Goal: Information Seeking & Learning: Understand process/instructions

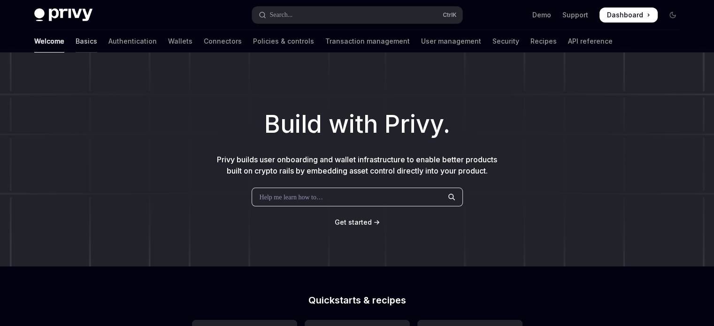
click at [76, 45] on link "Basics" at bounding box center [87, 41] width 22 height 23
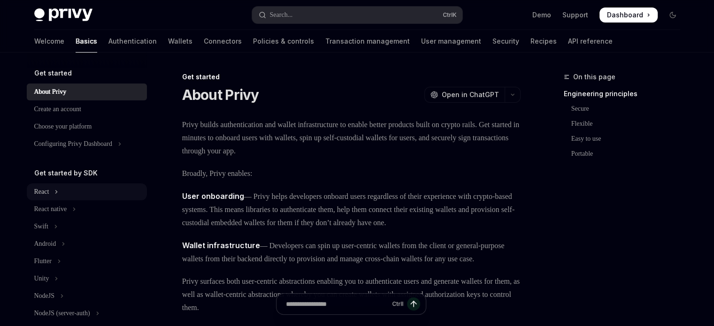
click at [57, 196] on button "React" at bounding box center [87, 191] width 120 height 17
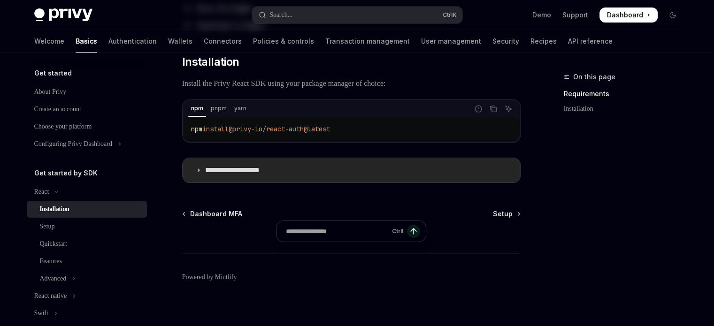
scroll to position [146, 0]
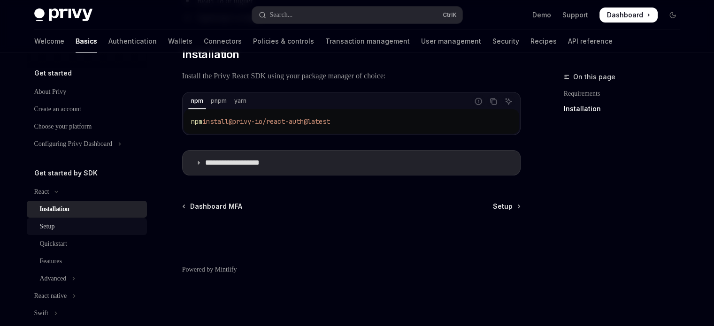
click at [55, 231] on div "Setup" at bounding box center [47, 226] width 15 height 11
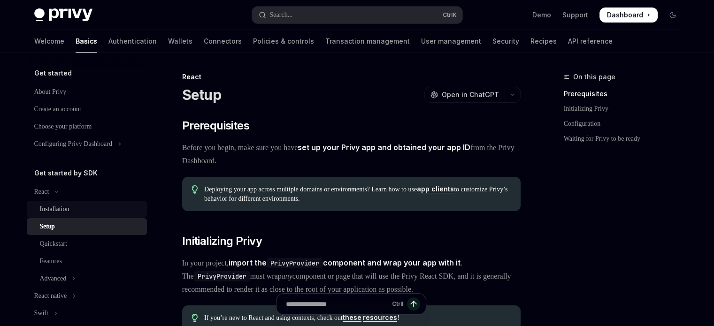
click at [58, 213] on div "Installation" at bounding box center [55, 209] width 30 height 11
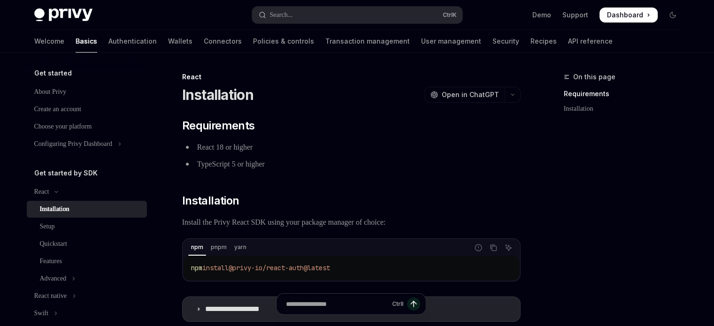
scroll to position [146, 0]
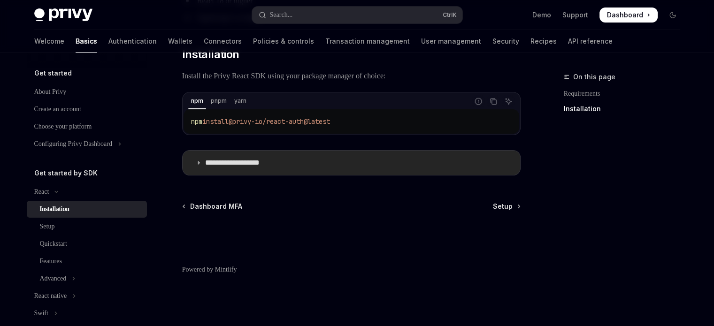
click at [208, 171] on summary "**********" at bounding box center [351, 163] width 337 height 24
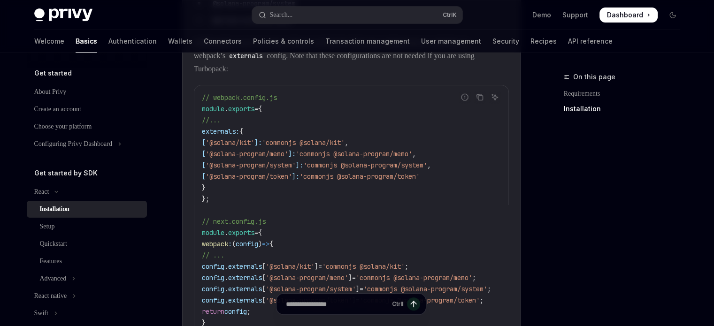
scroll to position [381, 0]
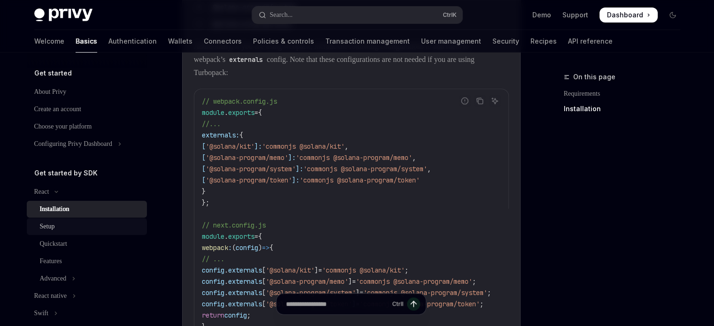
click at [49, 227] on div "Setup" at bounding box center [47, 226] width 15 height 11
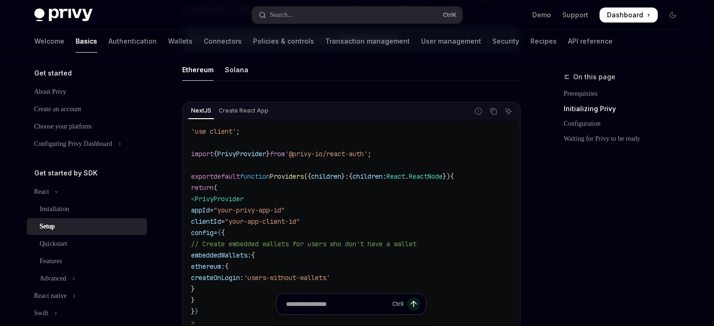
scroll to position [282, 0]
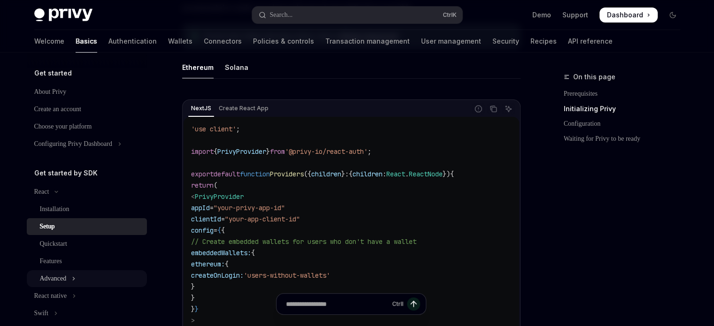
click at [76, 285] on button "Advanced" at bounding box center [87, 278] width 120 height 17
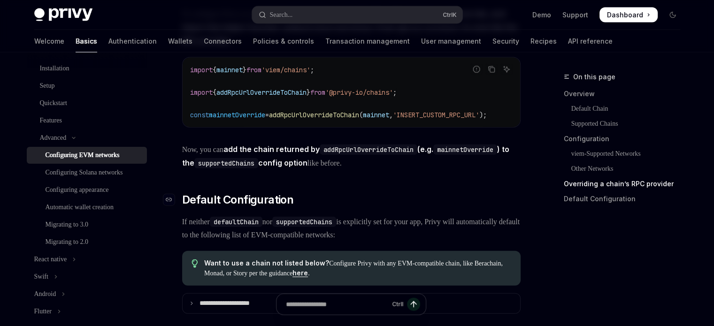
scroll to position [2111, 0]
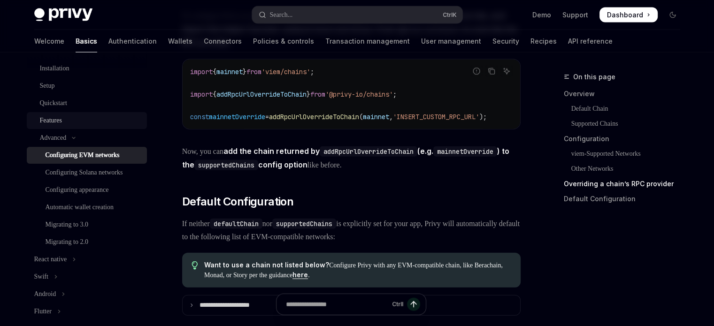
click at [67, 122] on div "Features" at bounding box center [90, 120] width 101 height 11
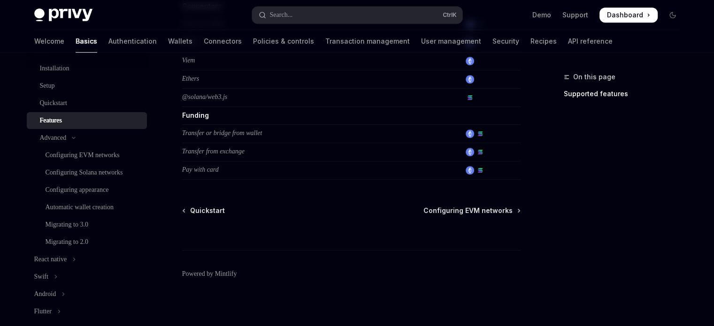
scroll to position [683, 0]
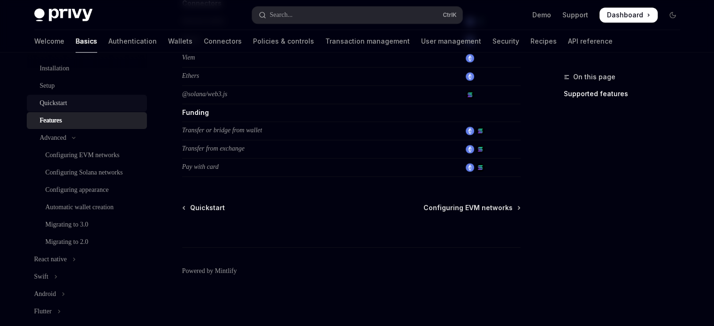
click at [81, 98] on div "Quickstart" at bounding box center [90, 103] width 101 height 11
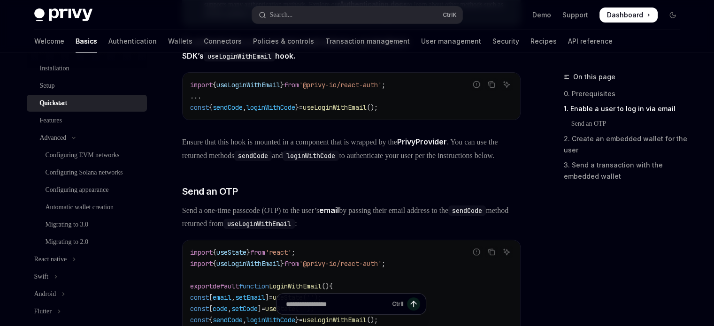
scroll to position [235, 0]
click at [339, 41] on link "Transaction management" at bounding box center [367, 41] width 84 height 23
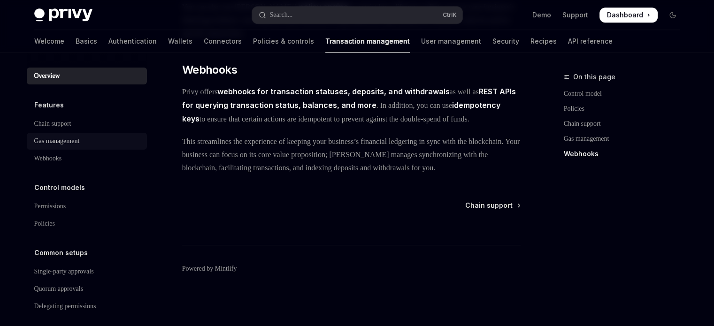
click at [72, 140] on div "Gas management" at bounding box center [57, 141] width 46 height 11
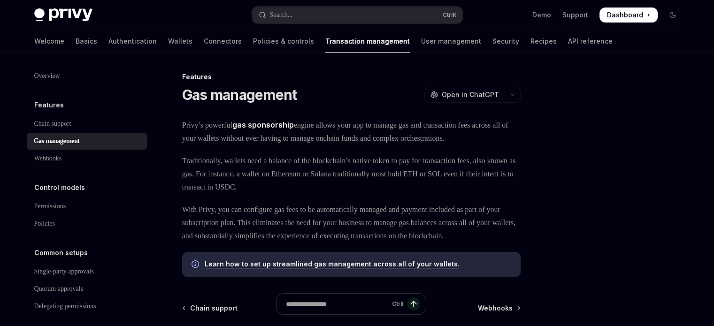
scroll to position [128, 0]
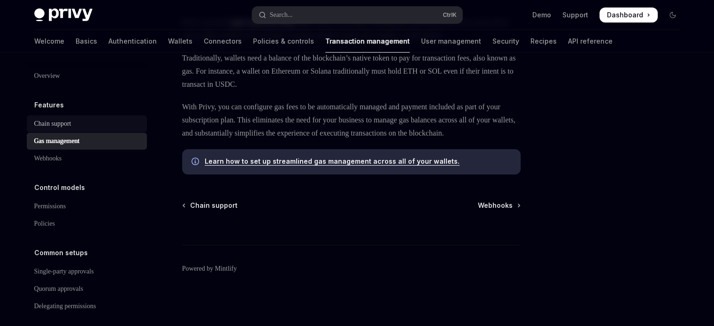
click at [96, 121] on div "Chain support" at bounding box center [87, 123] width 107 height 11
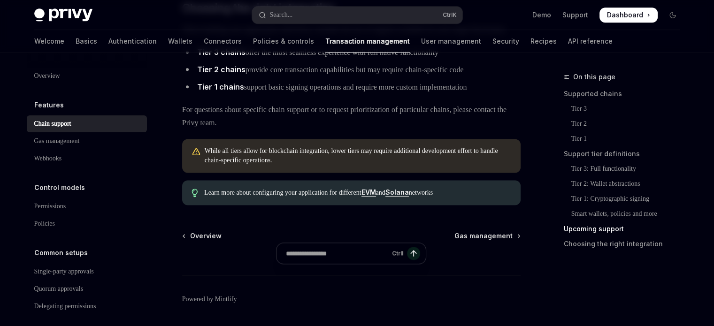
scroll to position [1276, 0]
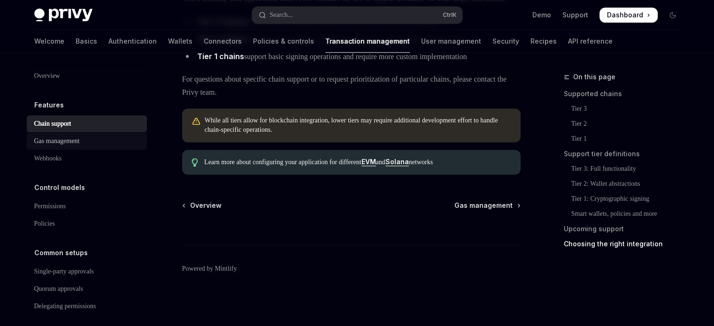
click at [68, 142] on div "Gas management" at bounding box center [57, 141] width 46 height 11
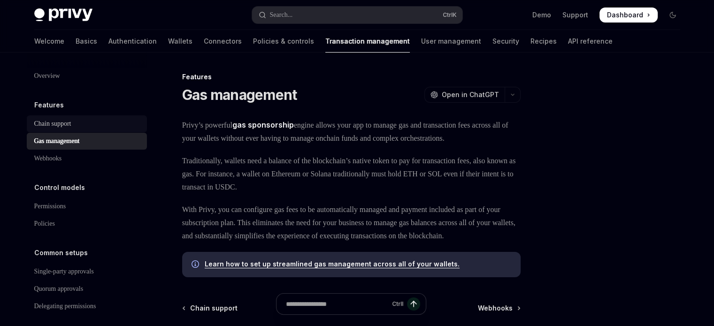
click at [67, 125] on div "Chain support" at bounding box center [52, 123] width 37 height 11
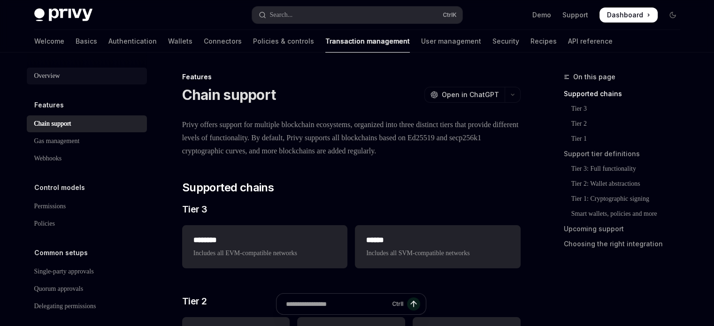
click at [76, 69] on link "Overview" at bounding box center [87, 76] width 120 height 17
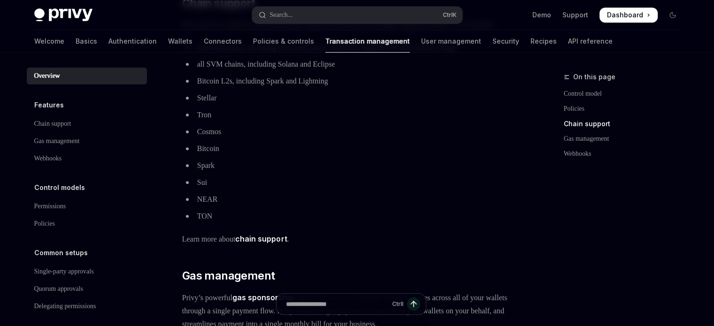
scroll to position [469, 0]
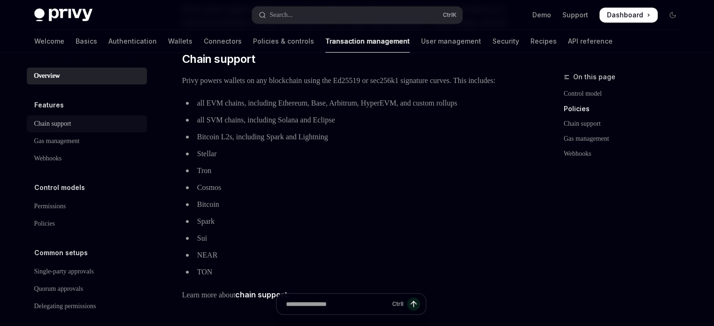
click at [83, 121] on div "Chain support" at bounding box center [87, 123] width 107 height 11
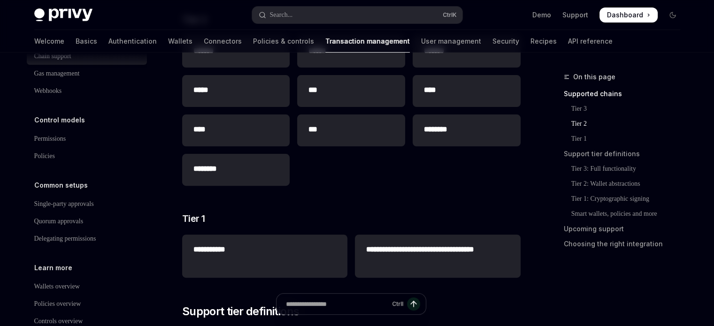
scroll to position [90, 0]
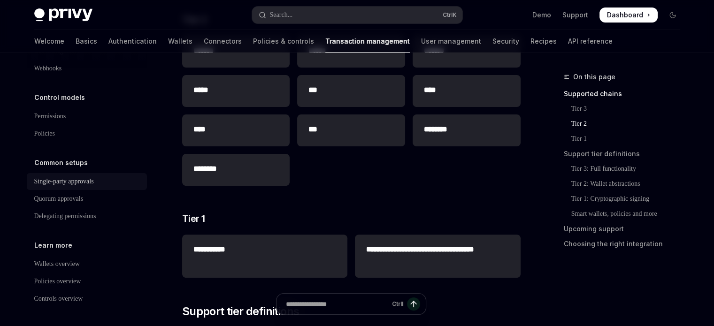
click at [61, 190] on link "Single-party approvals" at bounding box center [87, 181] width 120 height 17
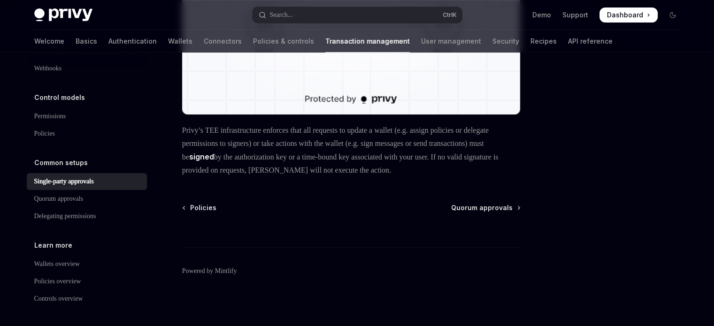
scroll to position [296, 0]
click at [204, 42] on link "Connectors" at bounding box center [223, 41] width 38 height 23
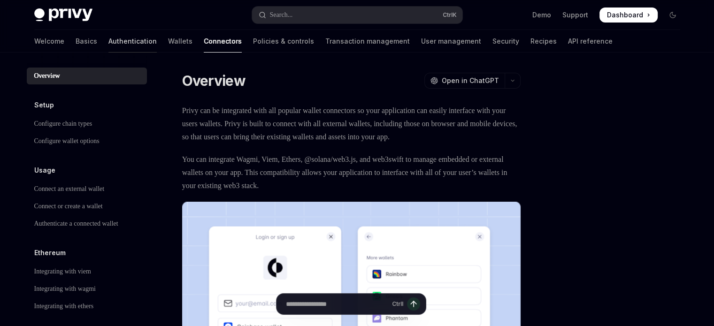
click at [108, 33] on link "Authentication" at bounding box center [132, 41] width 48 height 23
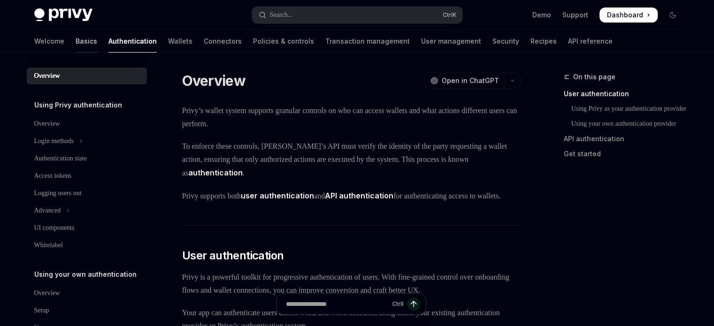
click at [76, 42] on link "Basics" at bounding box center [87, 41] width 22 height 23
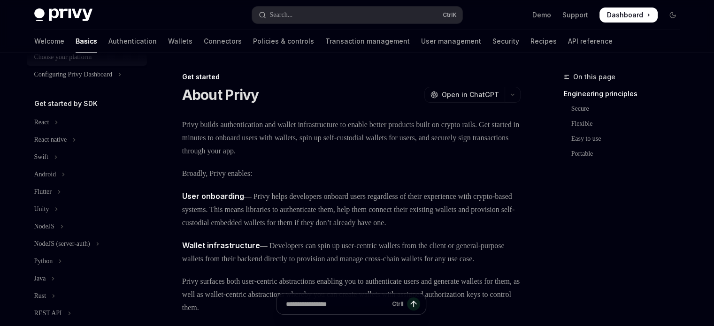
scroll to position [94, 0]
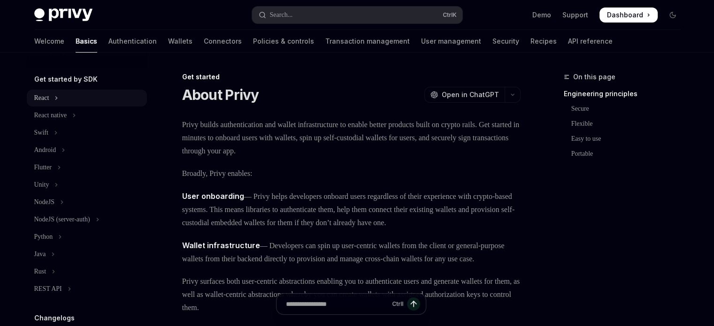
click at [57, 98] on icon "Toggle React section" at bounding box center [56, 98] width 1 height 3
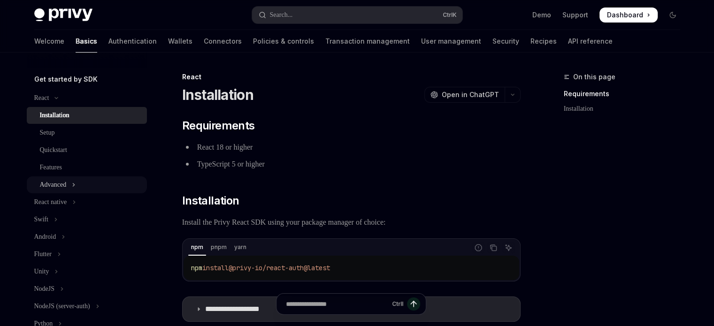
click at [84, 183] on button "Advanced" at bounding box center [87, 184] width 120 height 17
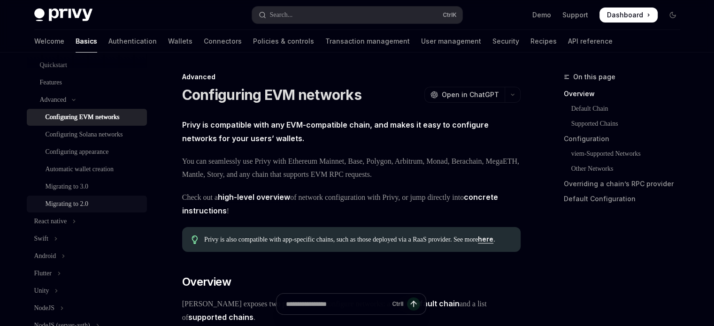
scroll to position [188, 0]
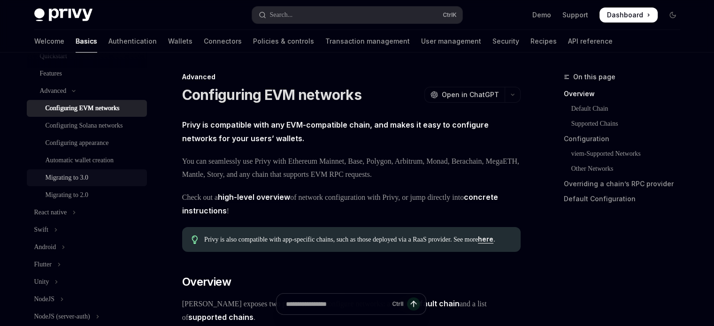
click at [81, 183] on div "Migrating to 3.0" at bounding box center [67, 177] width 43 height 11
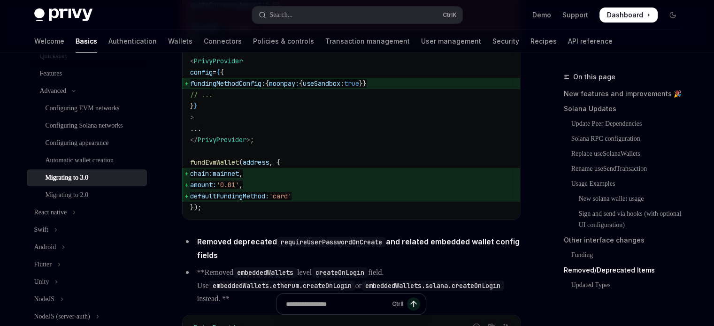
scroll to position [3566, 0]
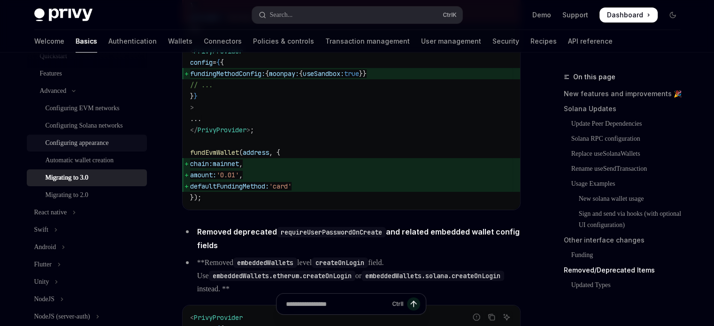
click at [49, 152] on link "Configuring appearance" at bounding box center [87, 143] width 120 height 17
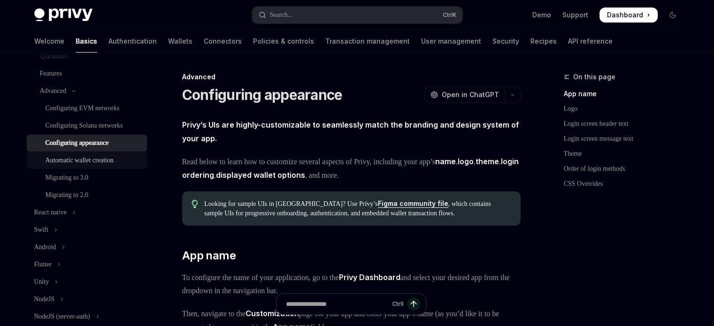
click at [53, 166] on div "Automatic wallet creation" at bounding box center [80, 160] width 68 height 11
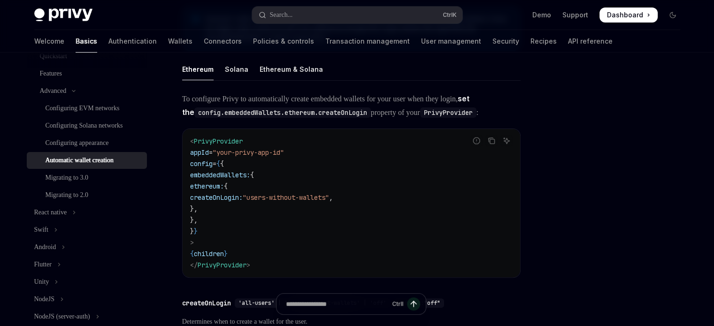
scroll to position [235, 0]
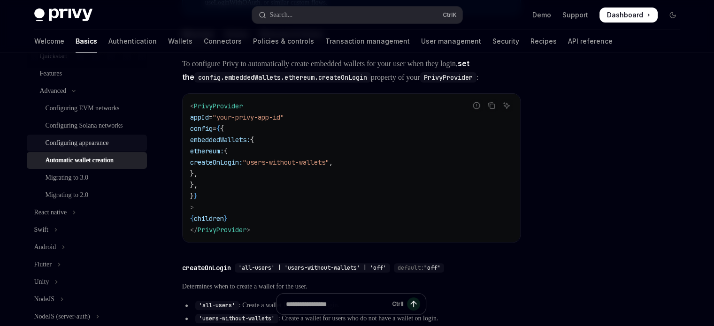
click at [69, 149] on div "Configuring appearance" at bounding box center [77, 142] width 63 height 11
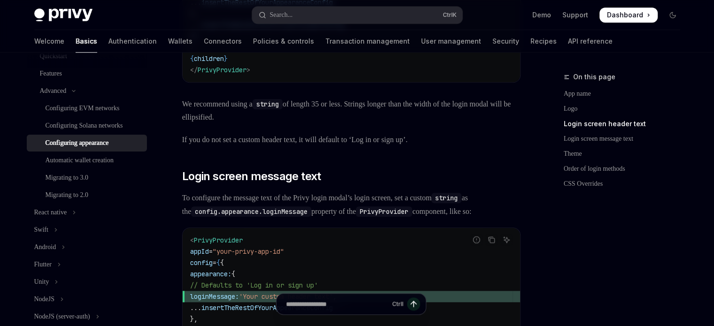
scroll to position [891, 0]
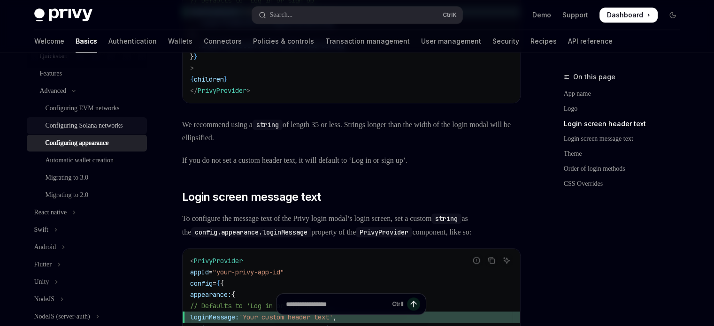
click at [83, 129] on div "Configuring Solana networks" at bounding box center [84, 125] width 77 height 11
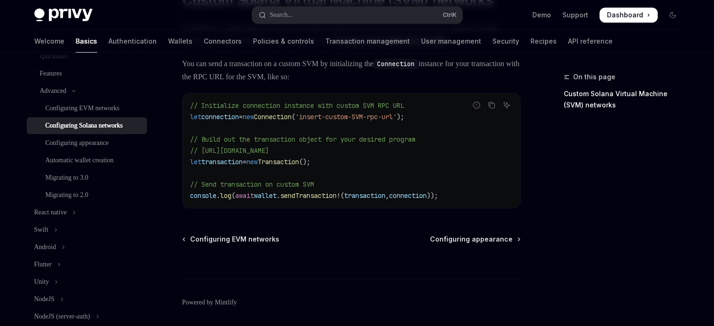
scroll to position [516, 0]
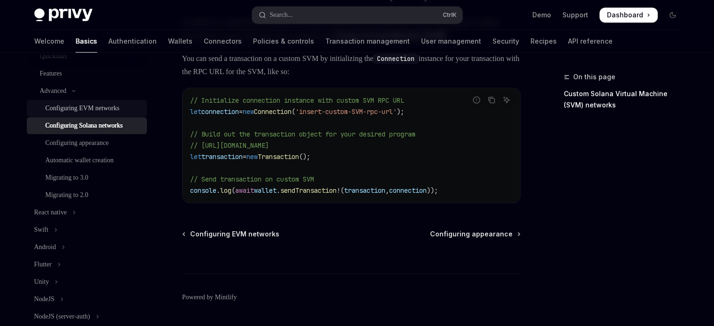
click at [83, 107] on div "Configuring EVM networks" at bounding box center [83, 108] width 74 height 11
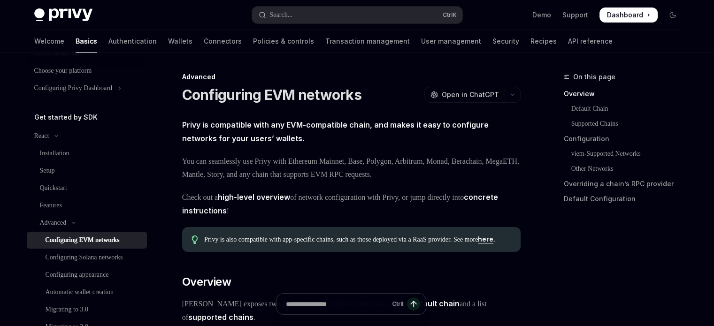
scroll to position [47, 0]
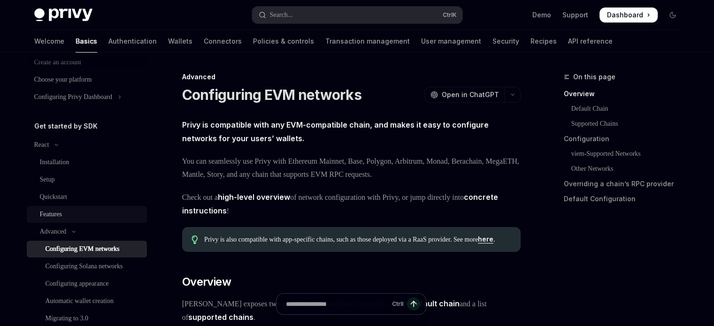
click at [60, 211] on div "Features" at bounding box center [51, 214] width 22 height 11
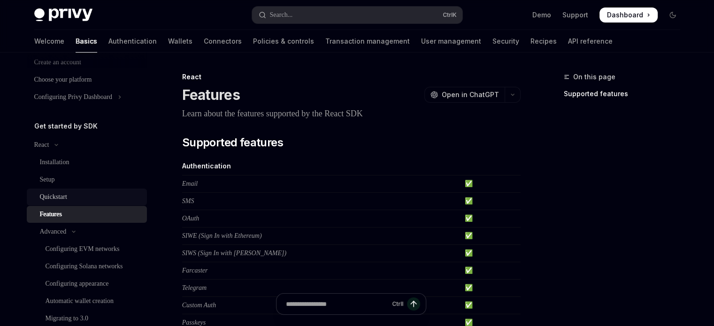
click at [67, 200] on div "Quickstart" at bounding box center [53, 196] width 27 height 11
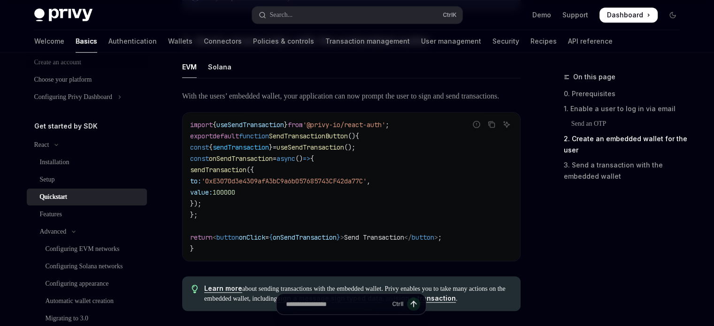
scroll to position [798, 0]
click at [82, 184] on div "Setup" at bounding box center [90, 179] width 101 height 11
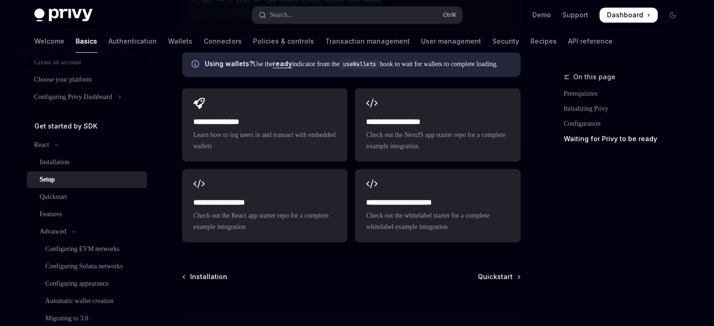
scroll to position [1220, 0]
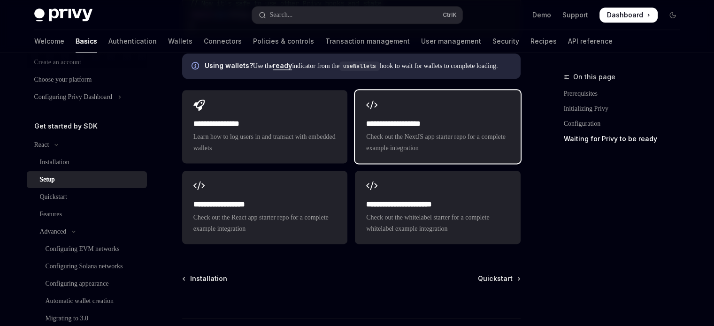
click at [402, 146] on span "Check out the NextJS app starter repo for a complete example integration" at bounding box center [437, 142] width 143 height 23
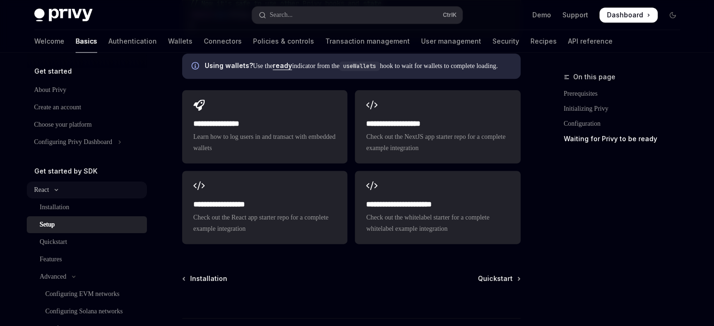
scroll to position [0, 0]
click at [108, 38] on link "Authentication" at bounding box center [132, 41] width 48 height 23
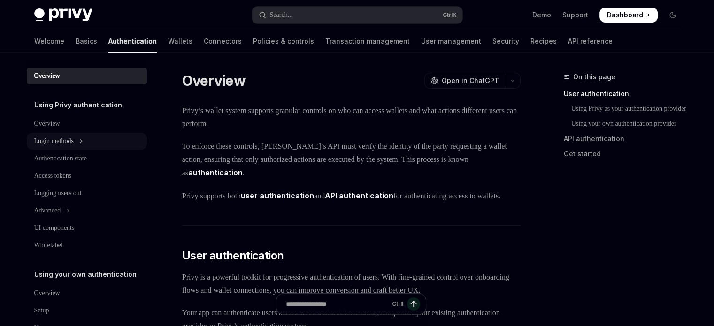
click at [80, 135] on button "Login methods" at bounding box center [87, 141] width 120 height 17
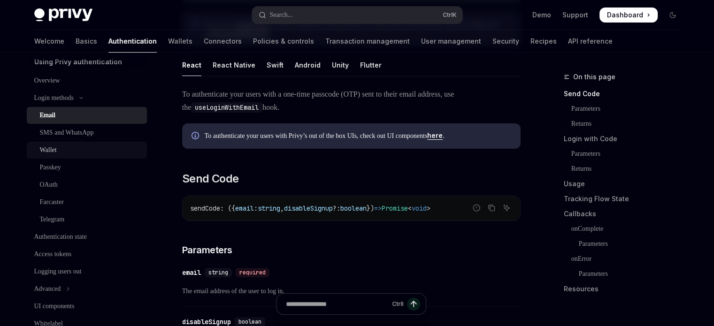
scroll to position [47, 0]
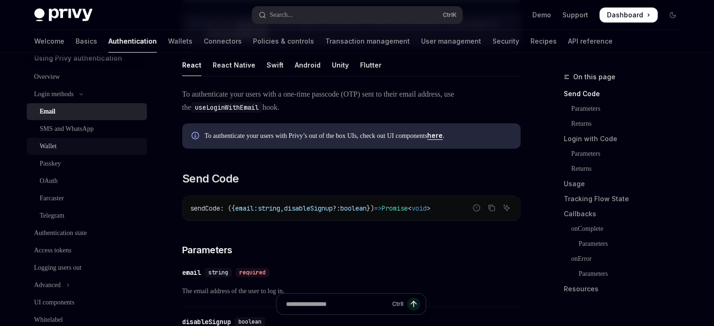
click at [64, 149] on div "Wallet" at bounding box center [90, 146] width 101 height 11
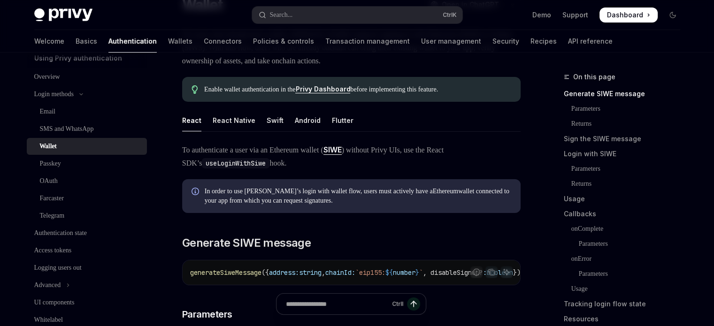
scroll to position [94, 0]
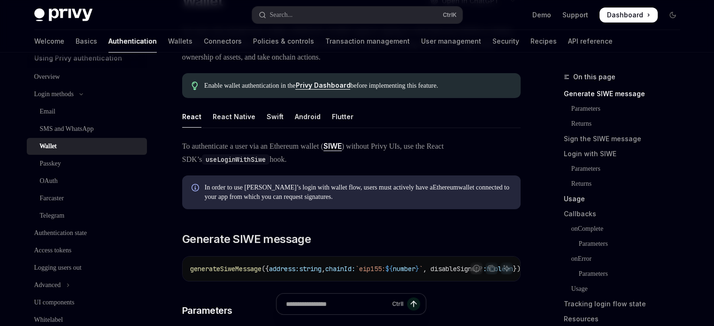
click at [574, 202] on link "Usage" at bounding box center [626, 198] width 124 height 15
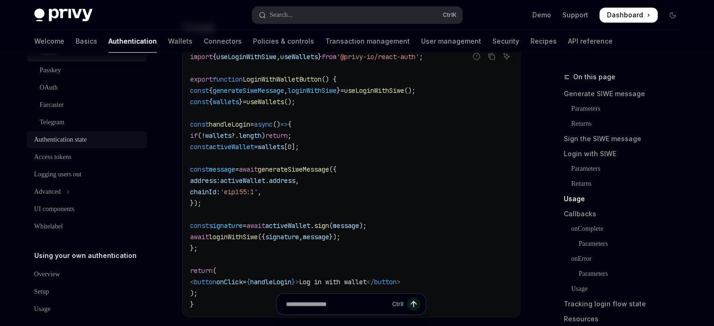
scroll to position [150, 0]
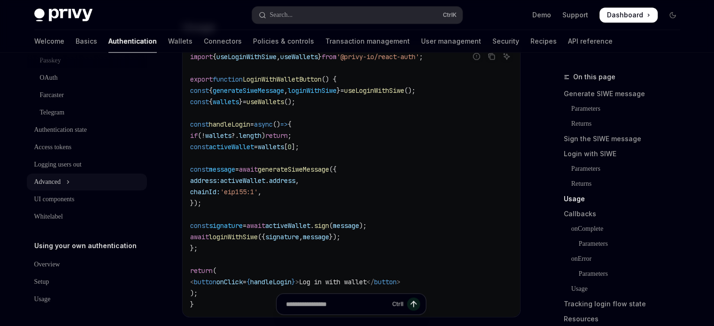
click at [80, 183] on button "Advanced" at bounding box center [87, 182] width 120 height 17
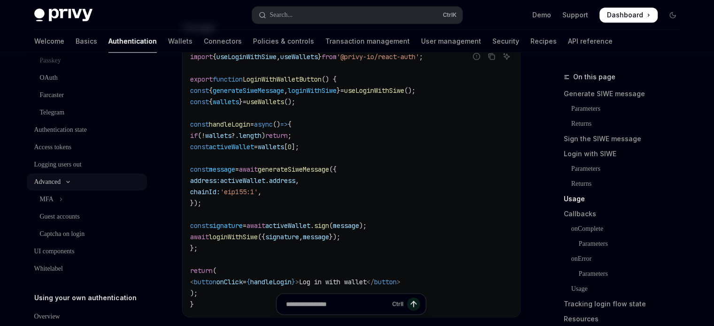
click at [80, 183] on button "Advanced" at bounding box center [87, 182] width 120 height 17
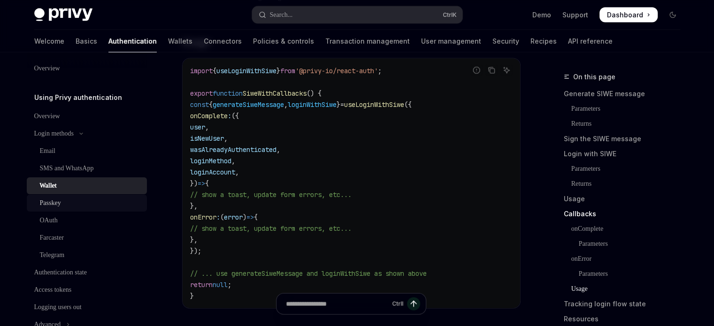
scroll to position [0, 0]
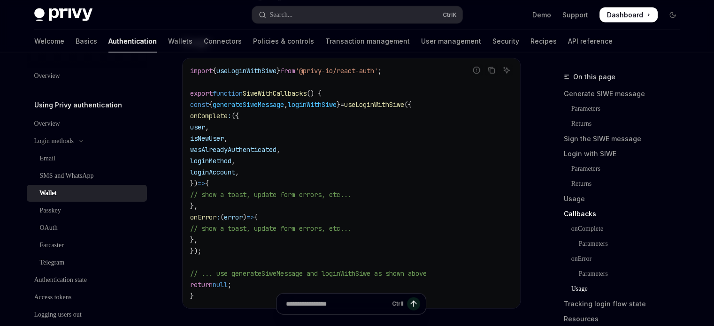
click at [56, 111] on div "Using Privy authentication Overview Login methods Email SMS and WhatsApp Wallet…" at bounding box center [87, 237] width 120 height 276
click at [56, 120] on div "Overview" at bounding box center [47, 123] width 26 height 11
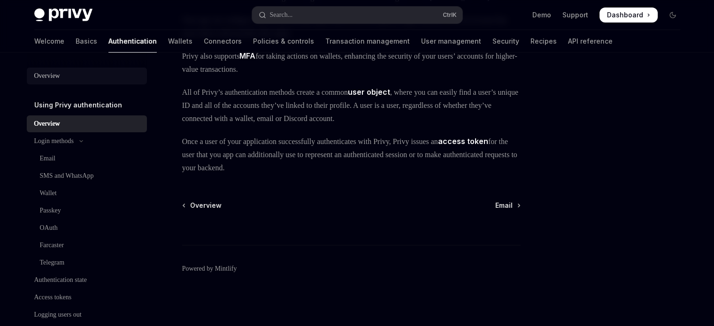
click at [60, 74] on div "Overview" at bounding box center [47, 75] width 26 height 11
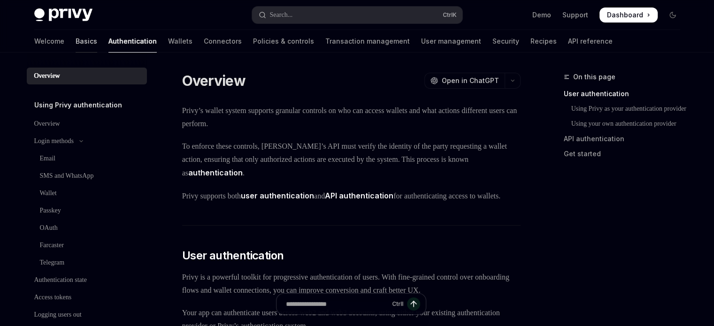
click at [76, 46] on link "Basics" at bounding box center [87, 41] width 22 height 23
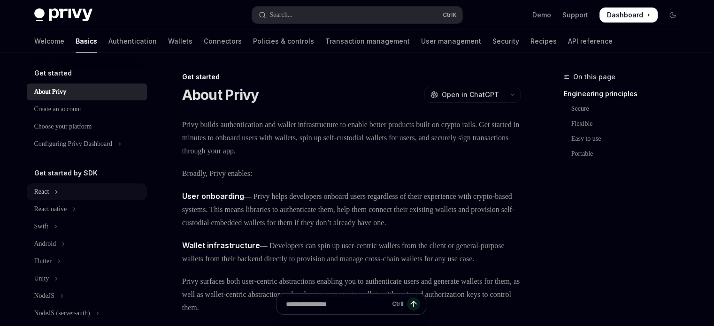
click at [58, 191] on icon "Toggle React section" at bounding box center [56, 191] width 4 height 11
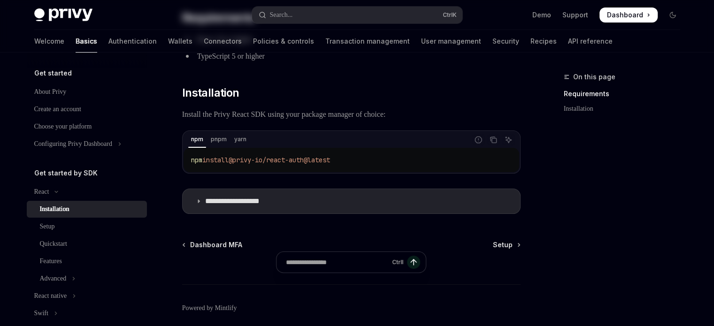
scroll to position [146, 0]
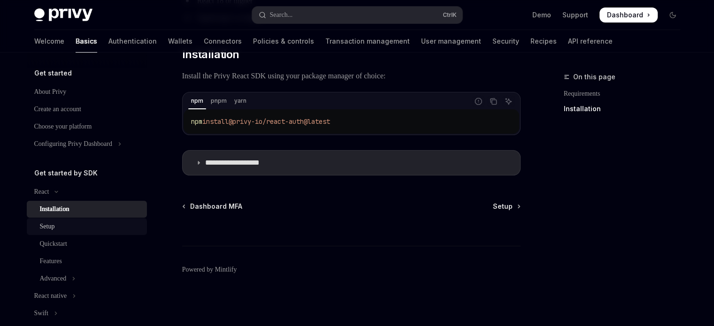
click at [65, 232] on div "Setup" at bounding box center [90, 226] width 101 height 11
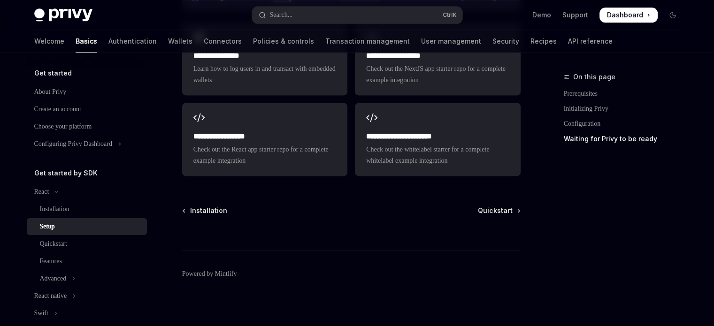
scroll to position [1295, 0]
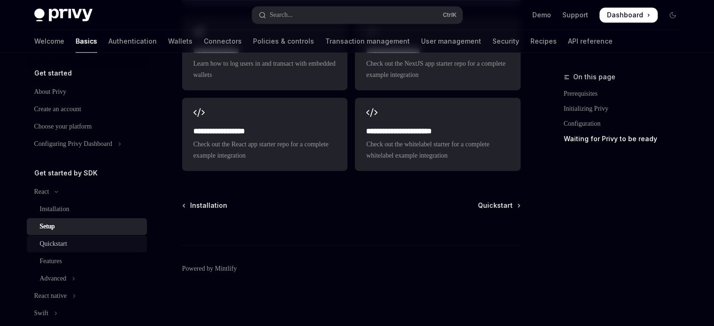
click at [66, 247] on div "Quickstart" at bounding box center [53, 243] width 27 height 11
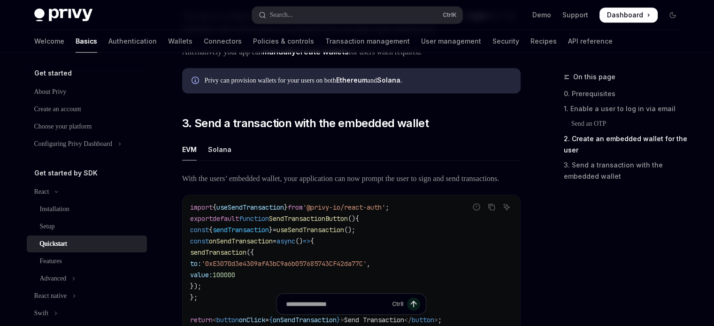
scroll to position [704, 0]
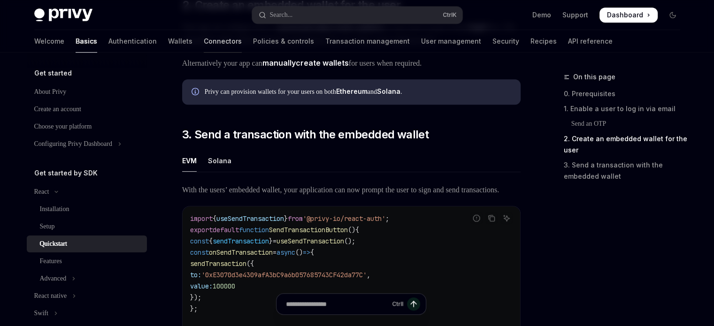
click at [204, 40] on link "Connectors" at bounding box center [223, 41] width 38 height 23
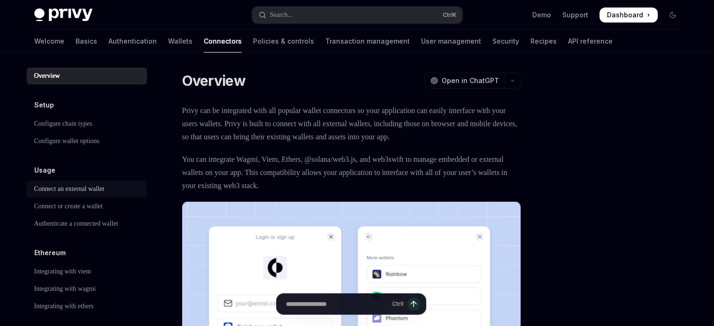
click at [78, 192] on div "Connect an external wallet" at bounding box center [69, 188] width 70 height 11
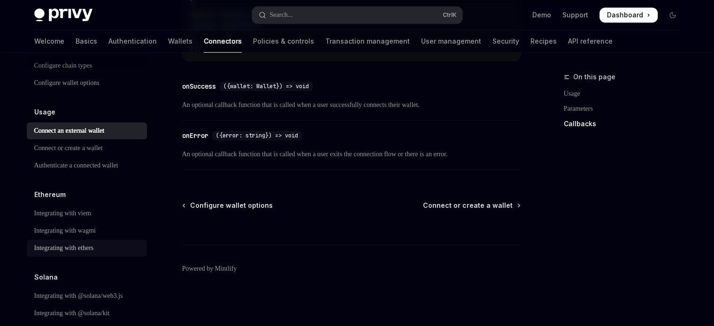
scroll to position [94, 0]
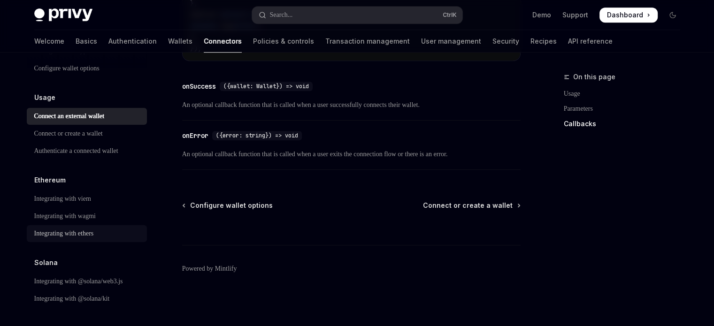
click at [74, 228] on div "Integrating with ethers" at bounding box center [64, 233] width 60 height 11
type textarea "*"
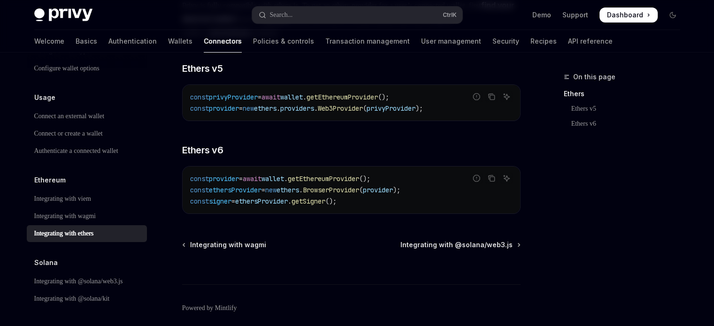
scroll to position [179, 0]
